Goal: Task Accomplishment & Management: Manage account settings

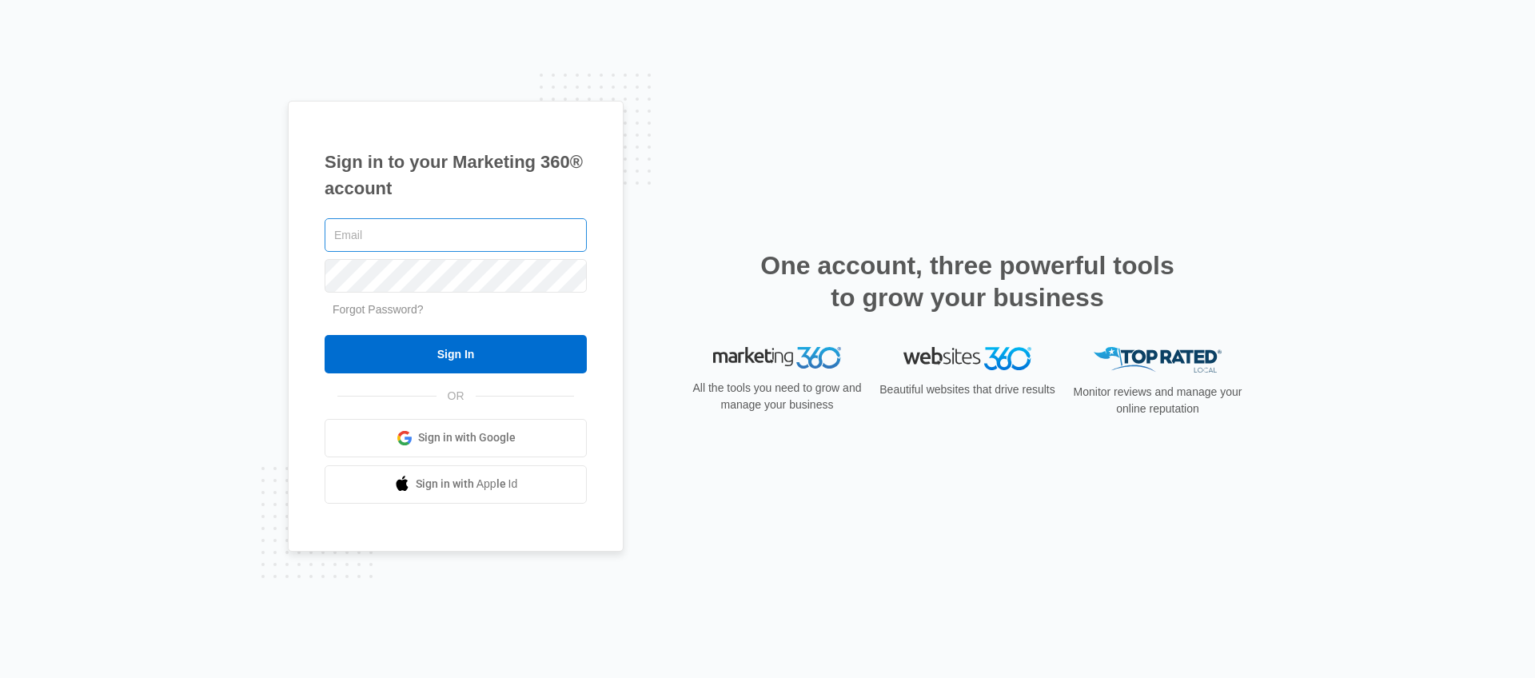
click at [397, 239] on input "text" at bounding box center [455, 235] width 262 height 34
type input "[PERSON_NAME][EMAIL_ADDRESS][PERSON_NAME][DOMAIN_NAME]"
click at [324, 335] on input "Sign In" at bounding box center [455, 354] width 262 height 38
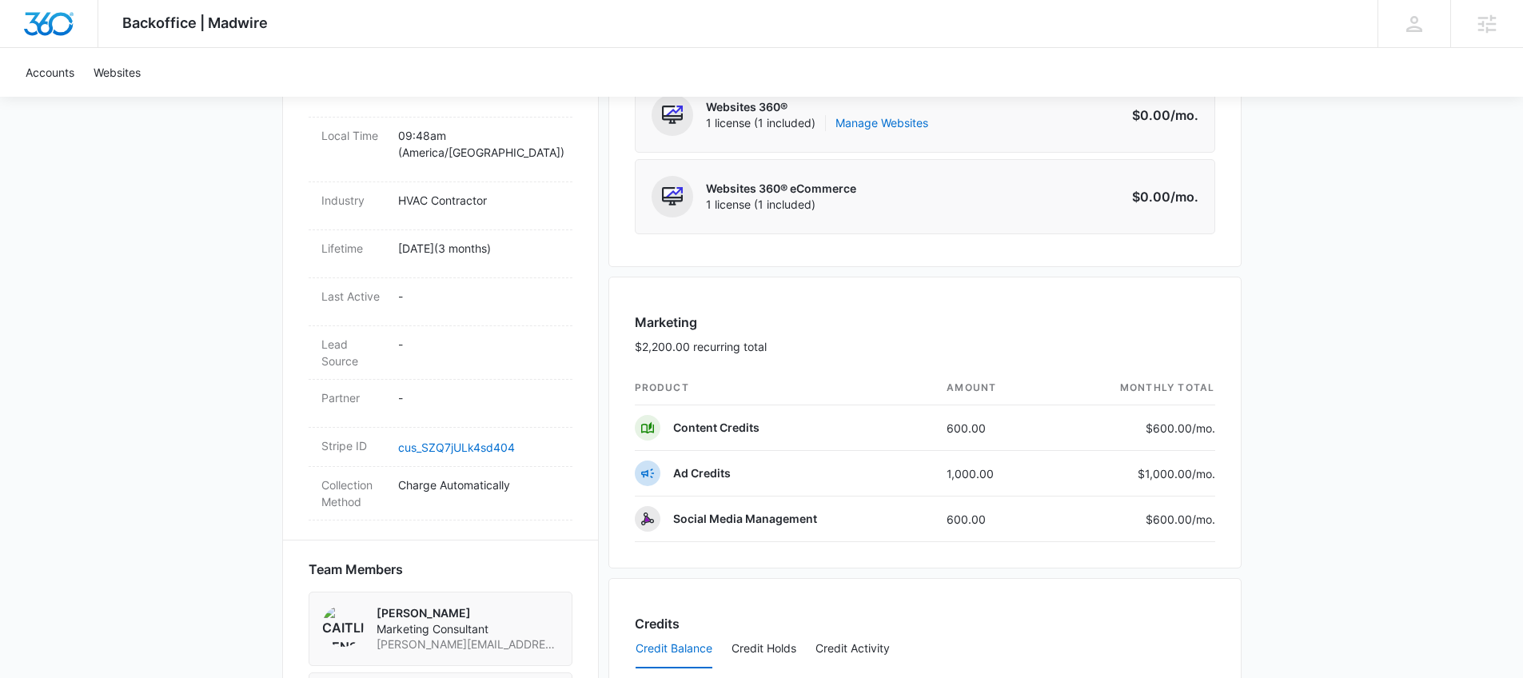
scroll to position [594, 0]
